Goal: Browse casually

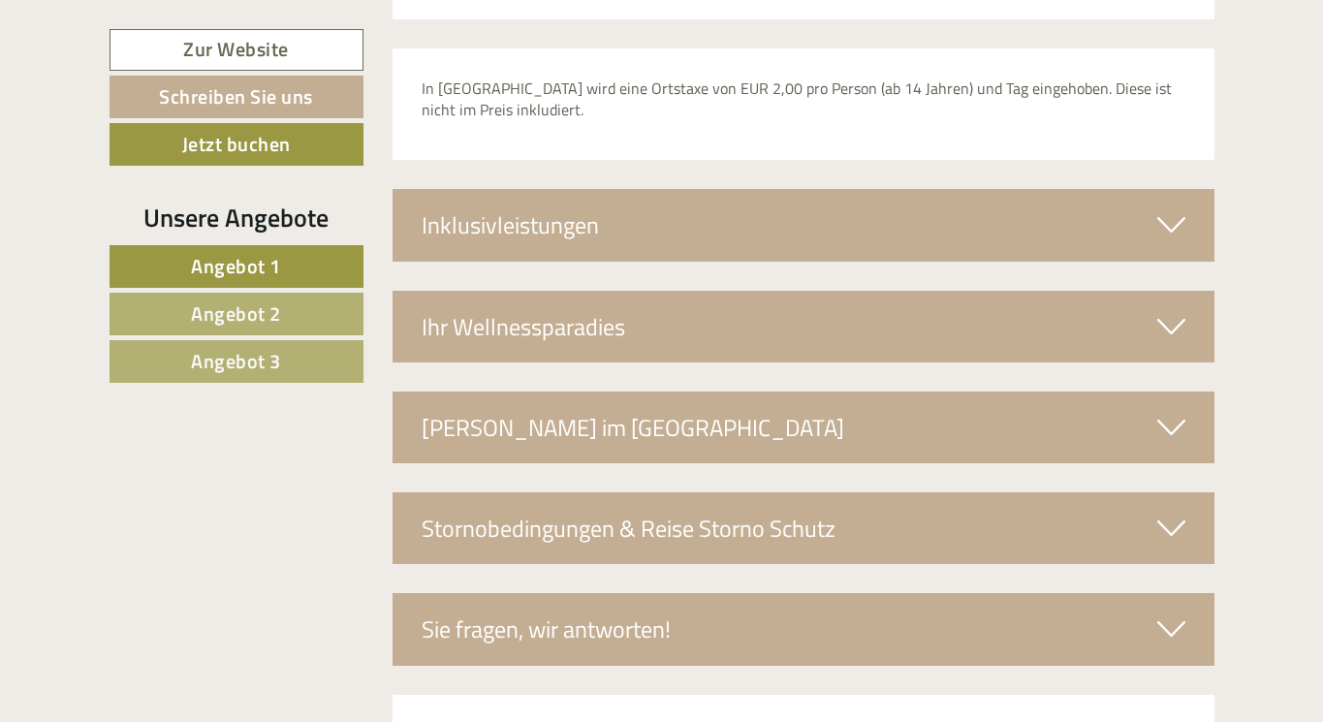
scroll to position [6823, 0]
click at [709, 214] on div "Inklusivleistungen" at bounding box center [804, 226] width 822 height 72
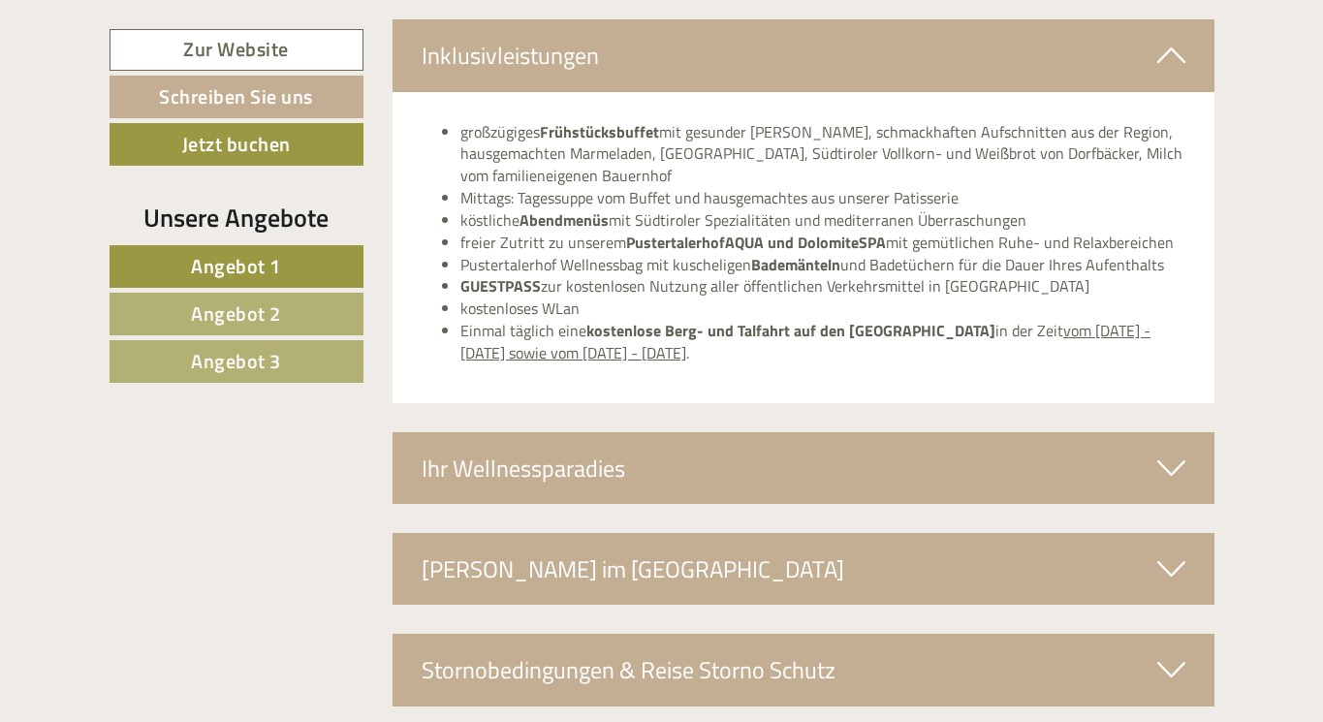
scroll to position [7021, 0]
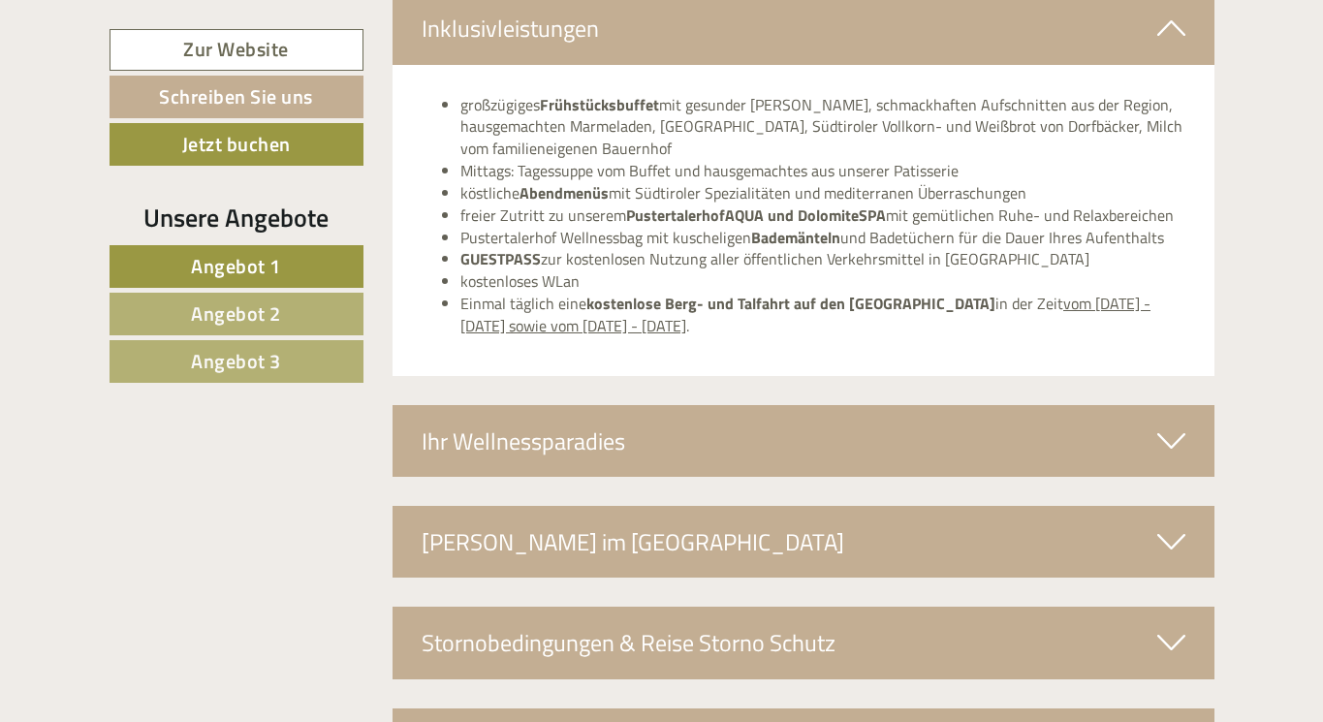
click at [658, 405] on div "Ihr Wellnessparadies" at bounding box center [804, 441] width 822 height 72
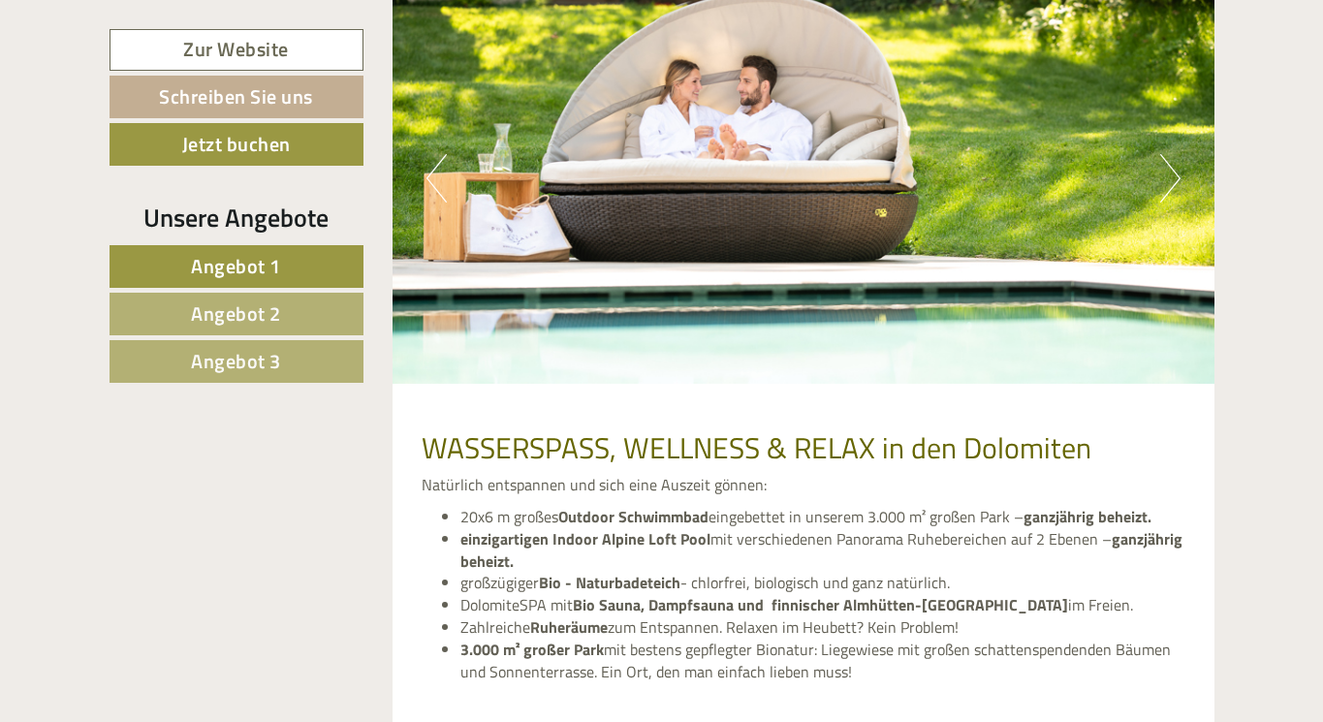
scroll to position [7537, 0]
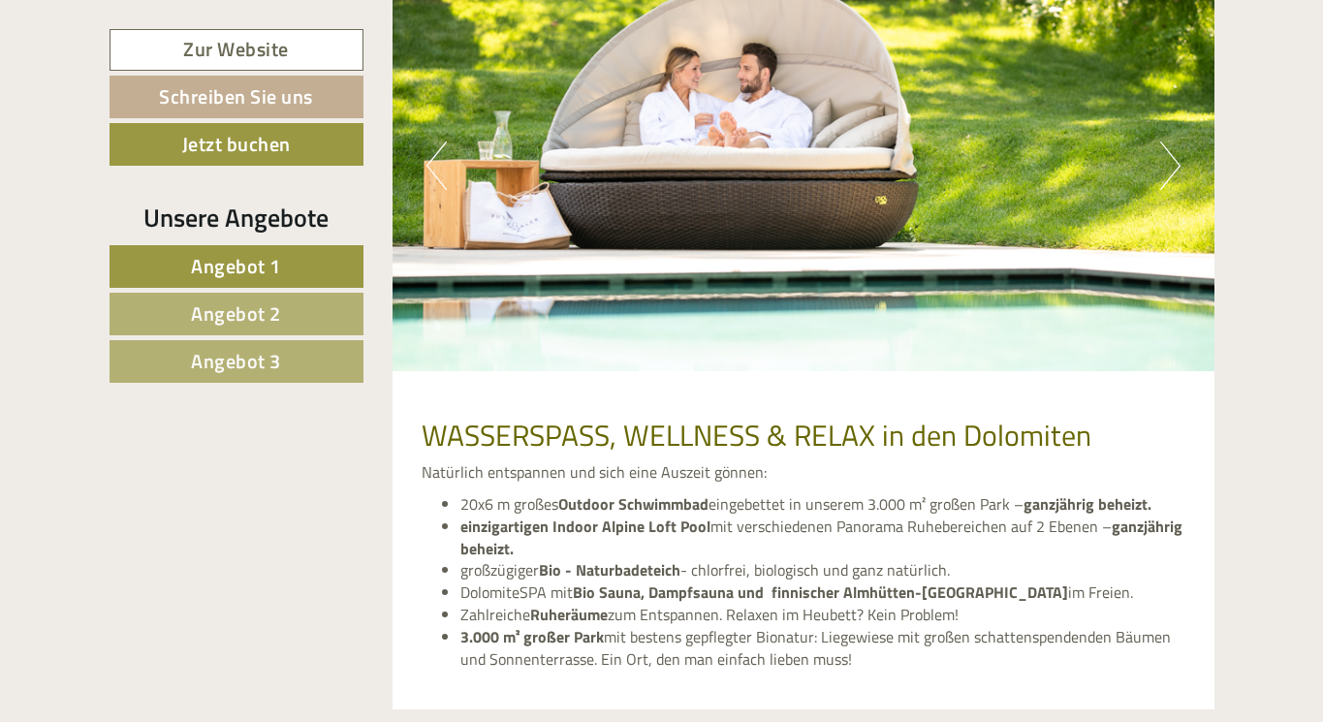
click at [1171, 141] on button "Next" at bounding box center [1170, 165] width 20 height 48
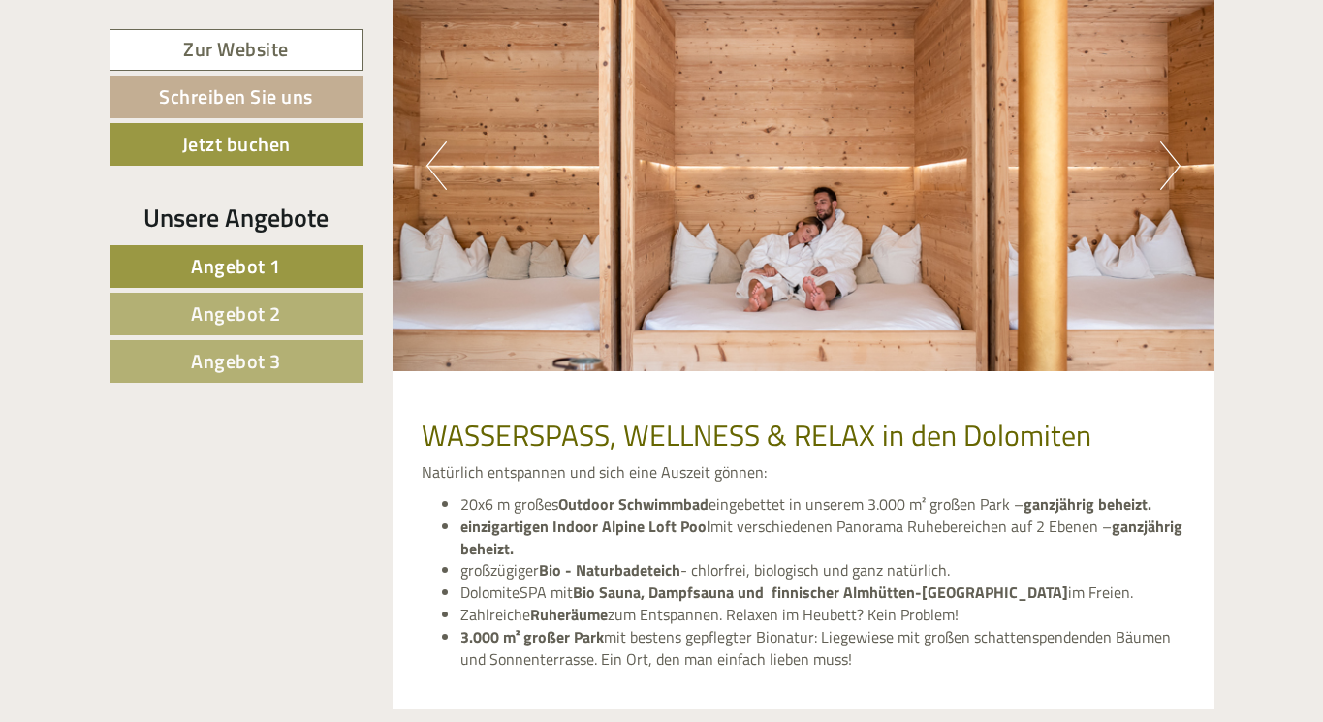
click at [1171, 141] on button "Next" at bounding box center [1170, 165] width 20 height 48
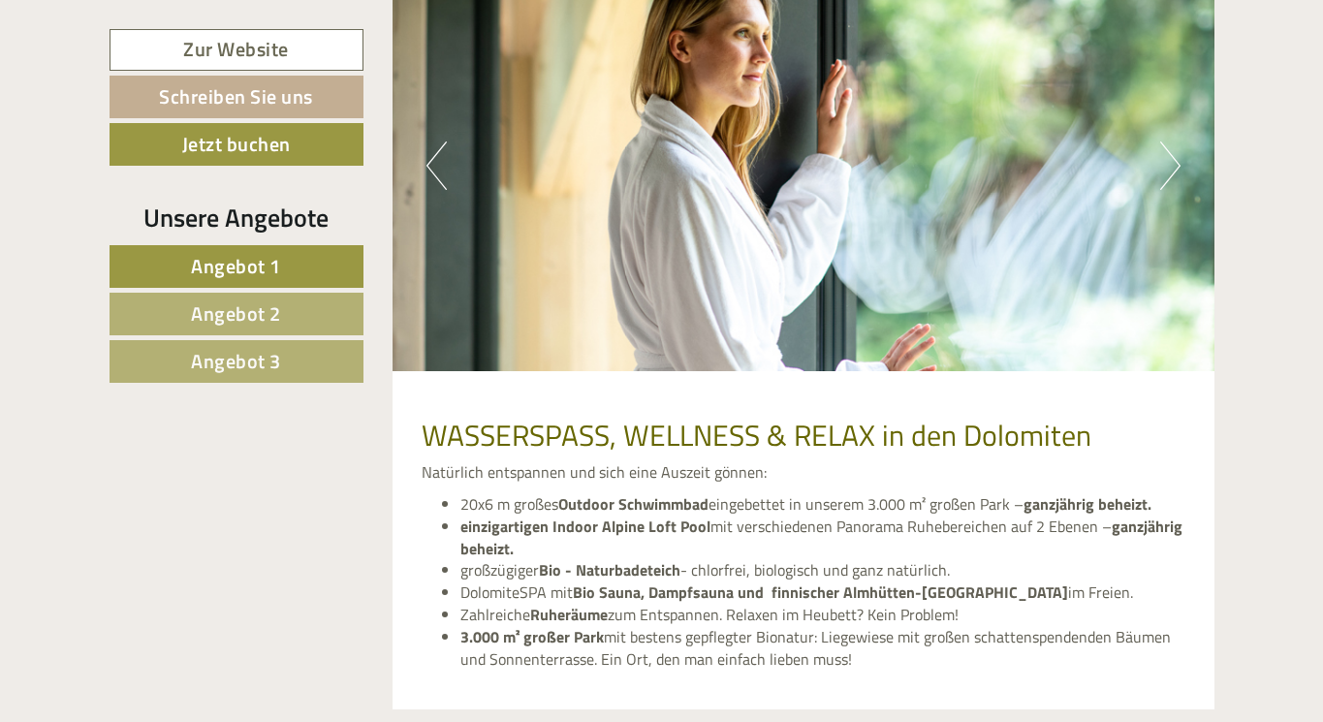
click at [1171, 141] on button "Next" at bounding box center [1170, 165] width 20 height 48
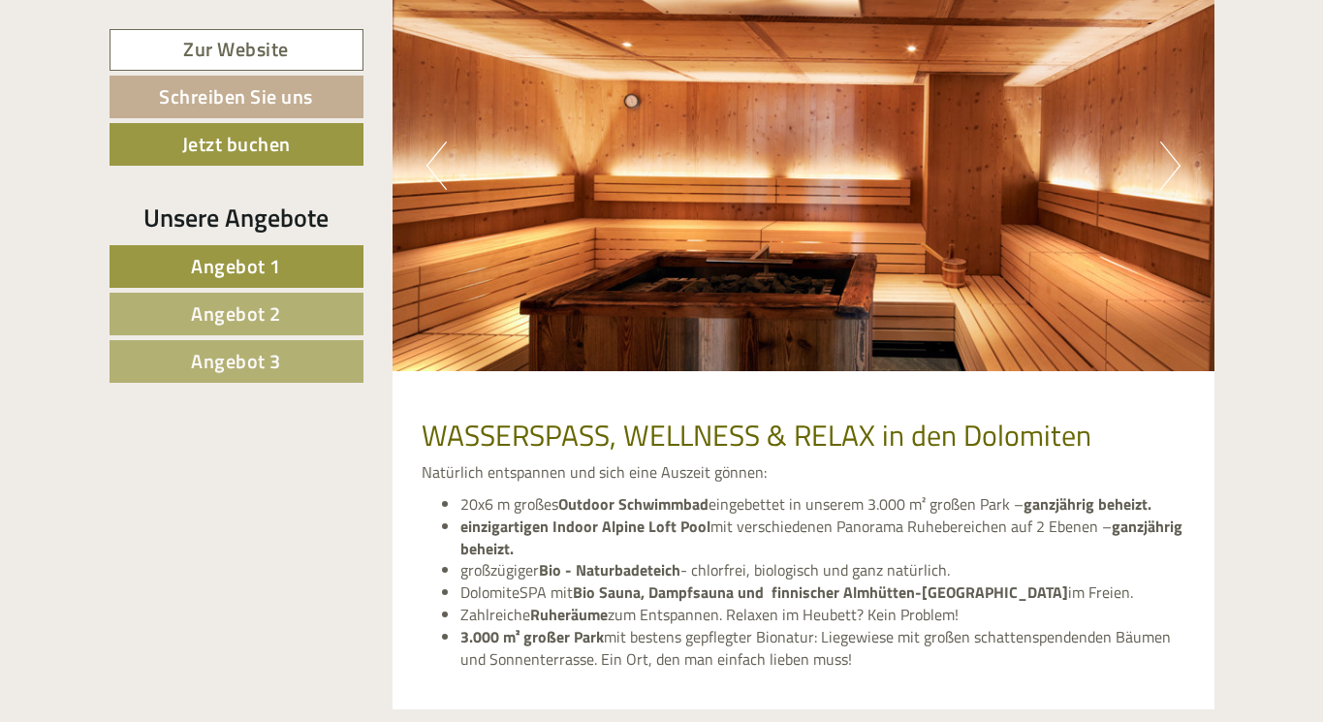
click at [1171, 141] on button "Next" at bounding box center [1170, 165] width 20 height 48
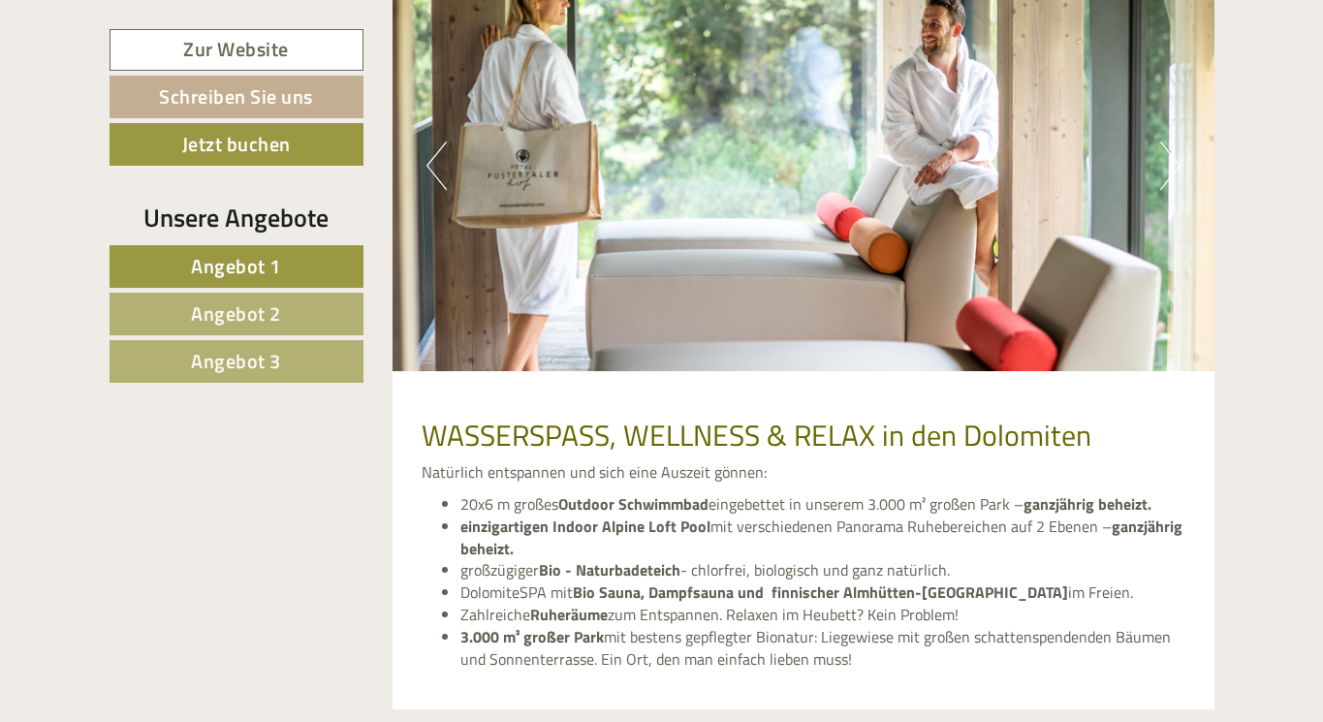
click at [1171, 141] on button "Next" at bounding box center [1170, 165] width 20 height 48
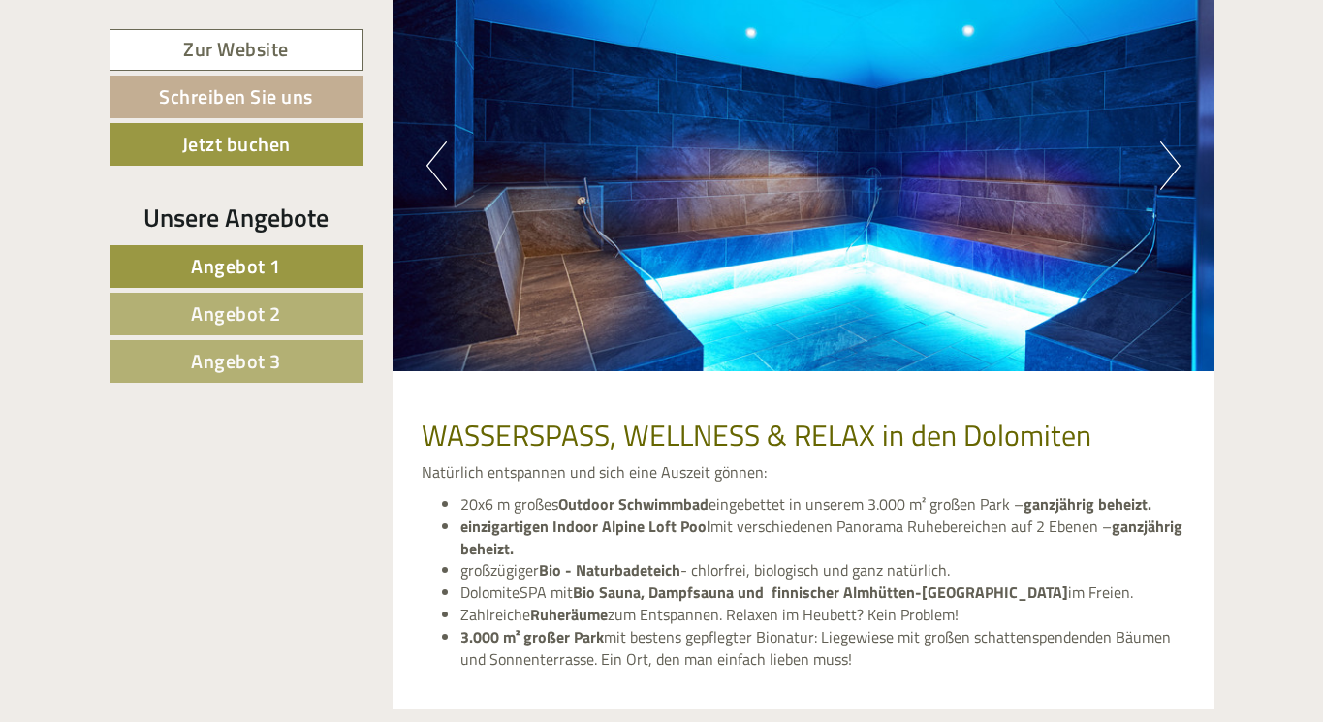
click at [1171, 141] on button "Next" at bounding box center [1170, 165] width 20 height 48
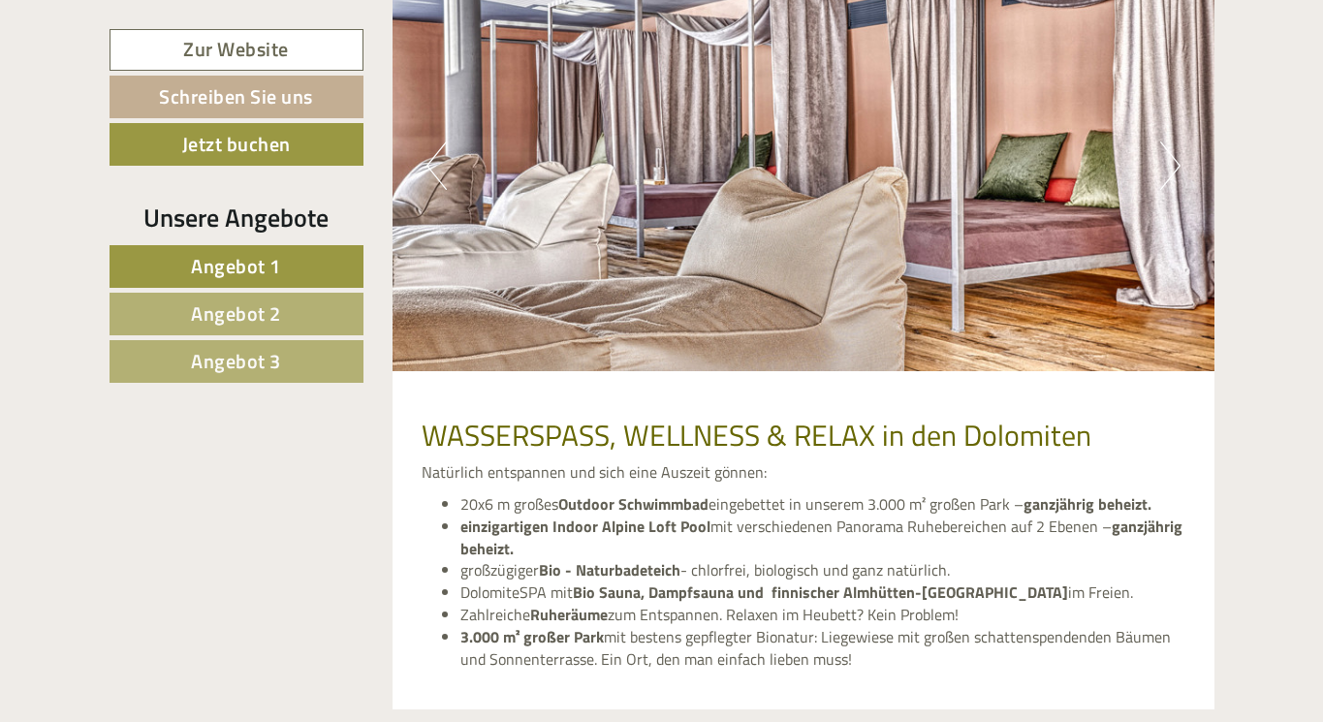
click at [1171, 141] on button "Next" at bounding box center [1170, 165] width 20 height 48
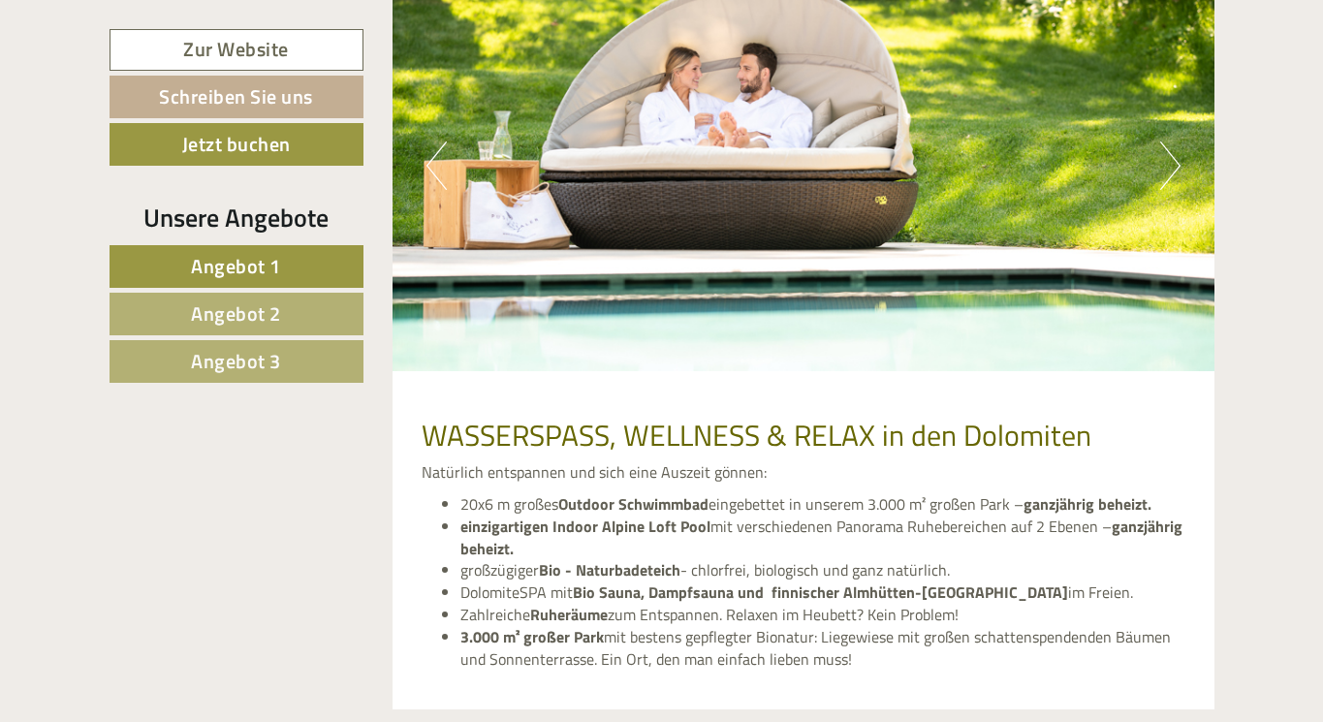
click at [1171, 141] on button "Next" at bounding box center [1170, 165] width 20 height 48
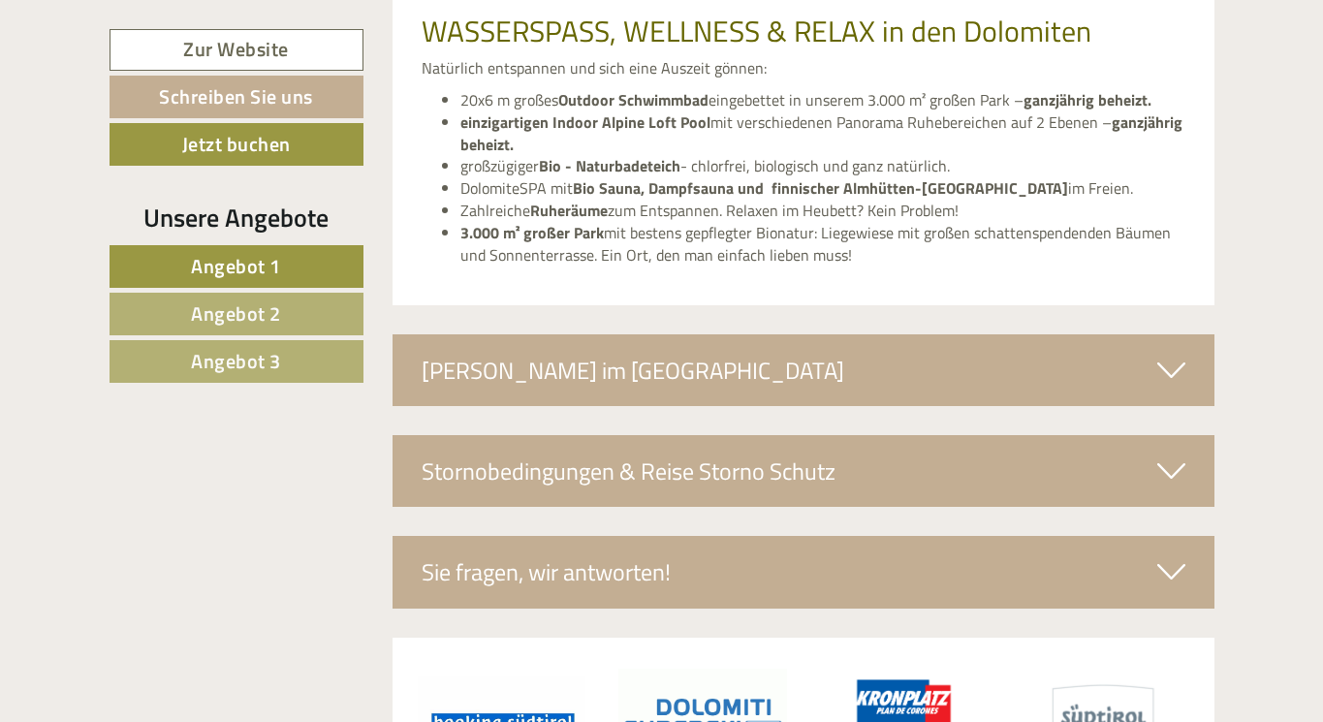
scroll to position [7974, 0]
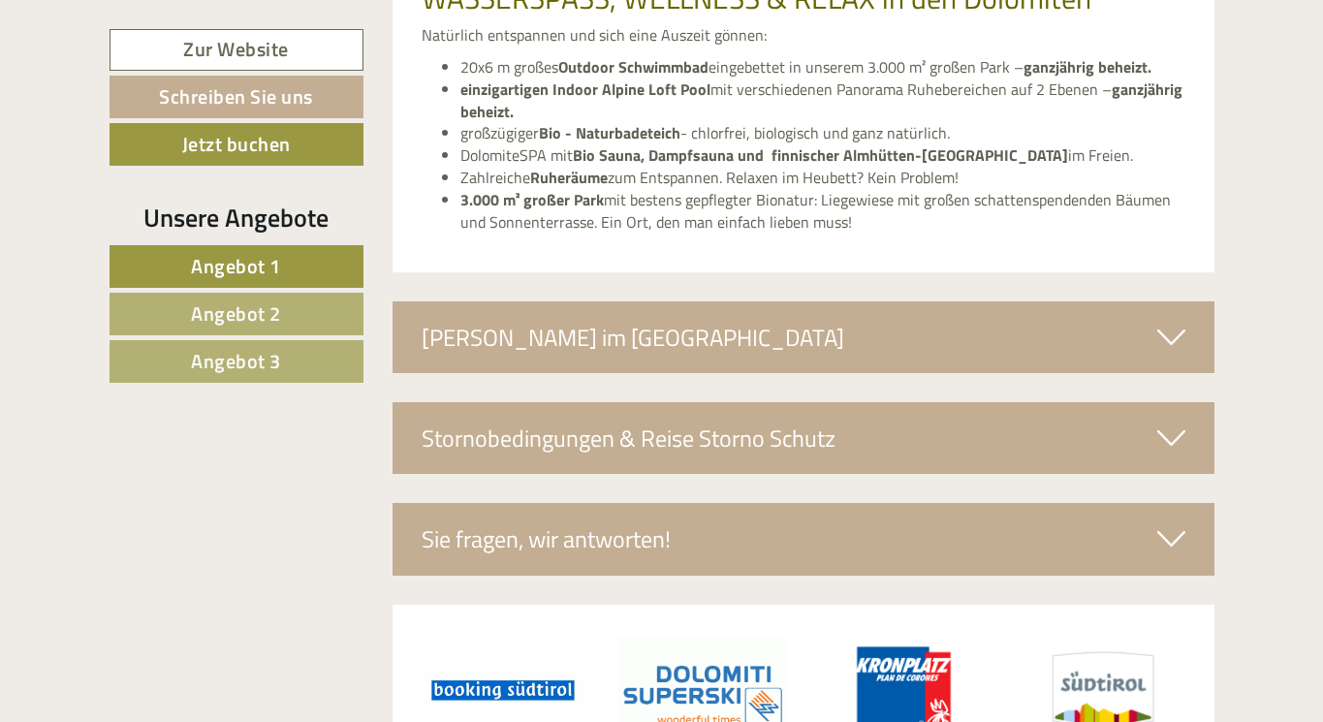
click at [1155, 301] on div "[PERSON_NAME] im [GEOGRAPHIC_DATA]" at bounding box center [804, 337] width 822 height 72
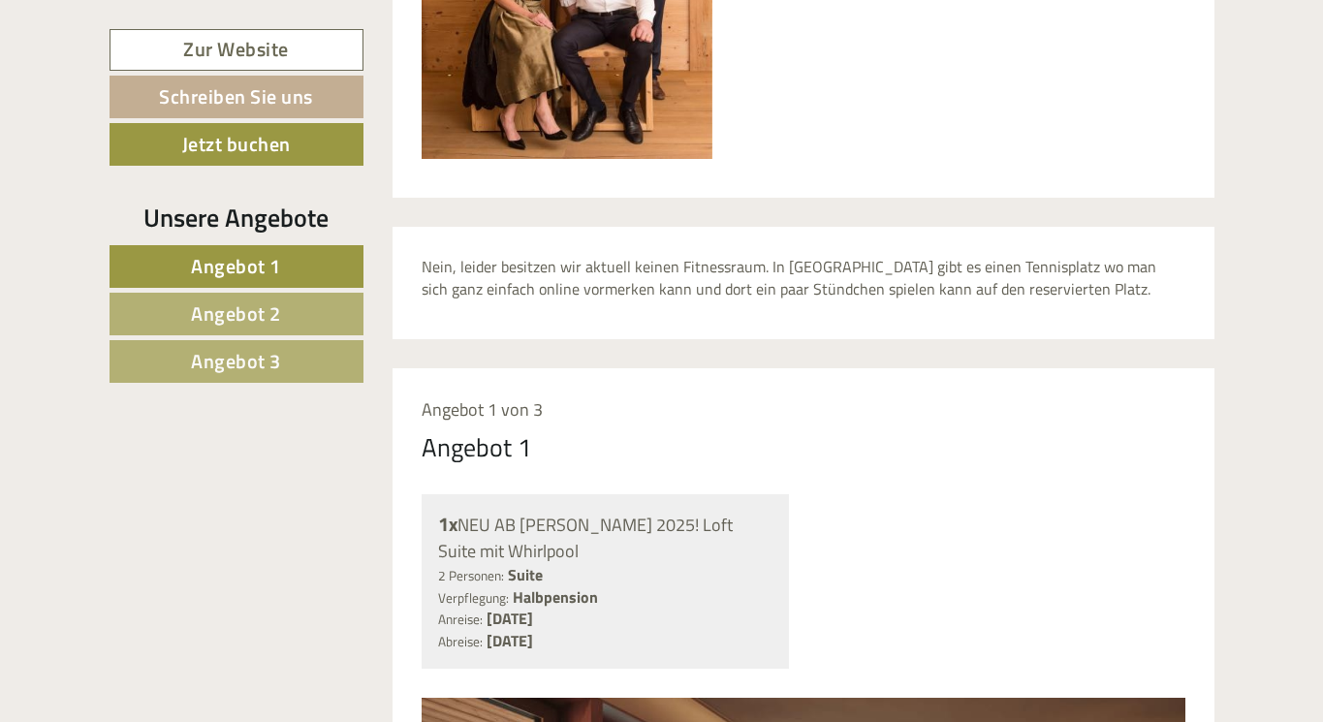
scroll to position [1198, 0]
